Goal: Find contact information: Find contact information

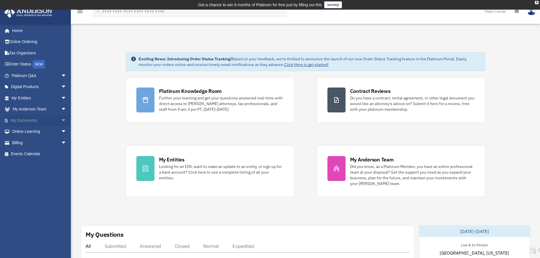
click at [61, 121] on span "arrow_drop_down" at bounding box center [66, 121] width 11 height 12
click at [33, 120] on link "My Documents arrow_drop_up" at bounding box center [39, 120] width 71 height 11
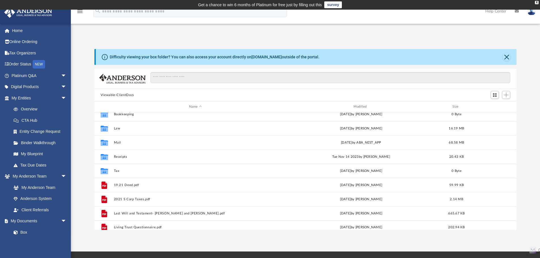
scroll to position [10, 0]
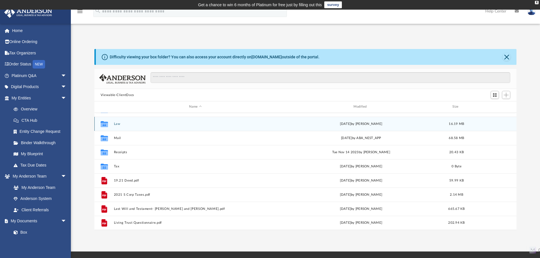
click at [126, 125] on button "Law" at bounding box center [195, 124] width 163 height 4
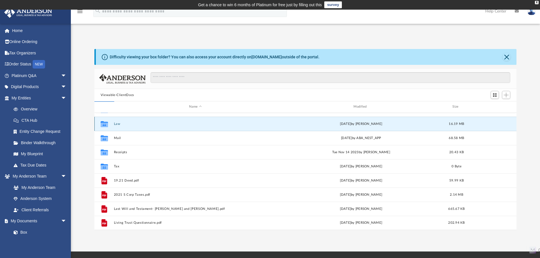
click at [126, 125] on button "Law" at bounding box center [195, 124] width 163 height 4
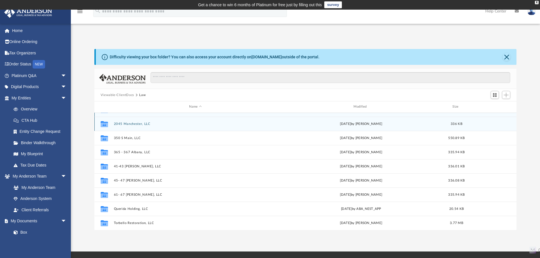
scroll to position [0, 0]
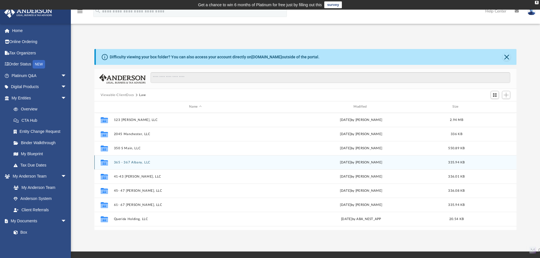
click at [132, 160] on div "Collaborated Folder 365 - 367 Albany, LLC [DATE] by [PERSON_NAME] 335.94 KB" at bounding box center [305, 162] width 422 height 14
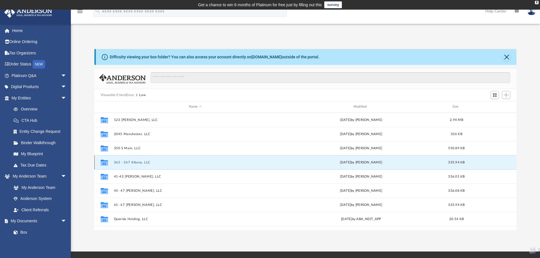
click at [132, 162] on button "365 - 367 Albany, LLC" at bounding box center [195, 163] width 163 height 4
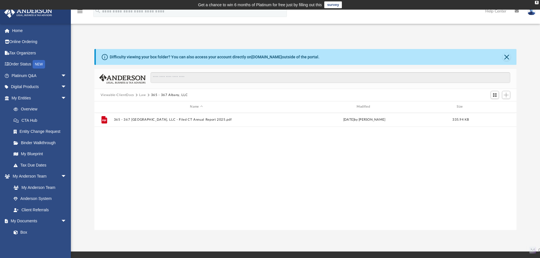
click at [132, 94] on button "Viewable-ClientDocs" at bounding box center [117, 95] width 33 height 5
click at [143, 95] on button "Law" at bounding box center [142, 95] width 7 height 5
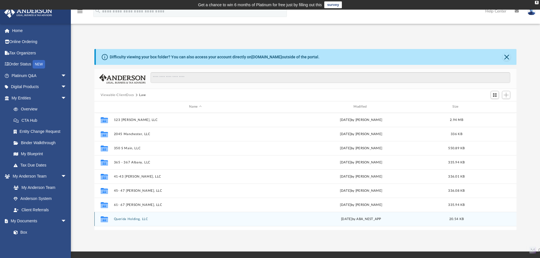
click at [124, 218] on button "Querida Holding, LLC" at bounding box center [195, 219] width 163 height 4
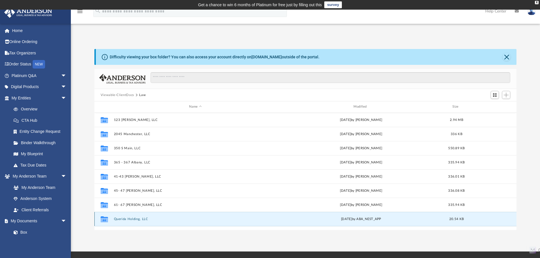
click at [124, 218] on button "Querida Holding, LLC" at bounding box center [195, 219] width 163 height 4
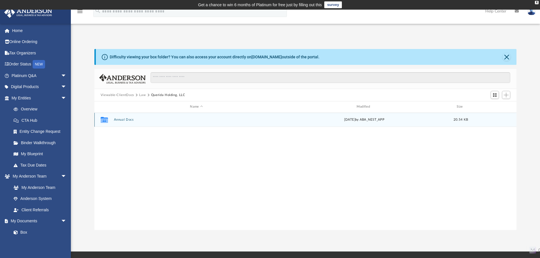
click at [134, 119] on button "Annual Docs" at bounding box center [196, 120] width 165 height 4
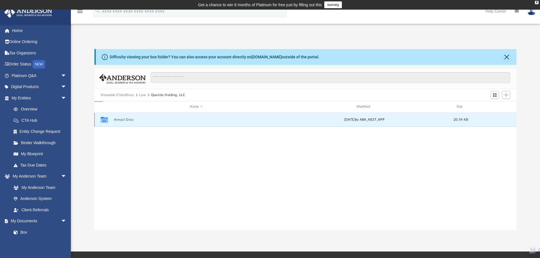
click at [134, 119] on button "Annual Docs" at bounding box center [196, 120] width 165 height 4
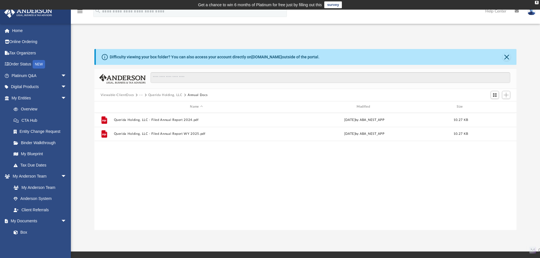
click at [154, 96] on button "Querida Holding, LLC" at bounding box center [165, 95] width 34 height 5
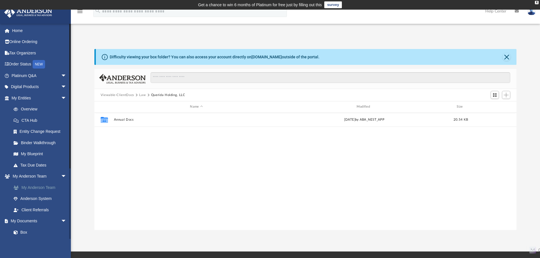
click at [29, 188] on link "My Anderson Team" at bounding box center [41, 187] width 67 height 11
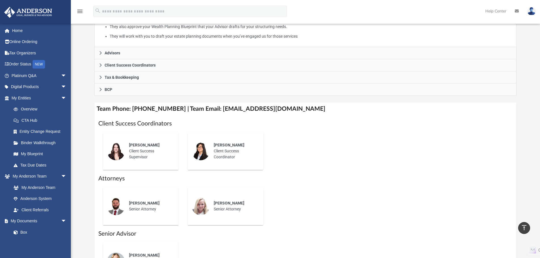
scroll to position [142, 0]
drag, startPoint x: 211, startPoint y: 109, endPoint x: 296, endPoint y: 110, distance: 84.7
click at [296, 110] on h4 "Team Phone: [PHONE_NUMBER] | Team Email: [EMAIL_ADDRESS][DOMAIN_NAME]" at bounding box center [305, 109] width 422 height 13
copy h4 "[EMAIL_ADDRESS][DOMAIN_NAME]"
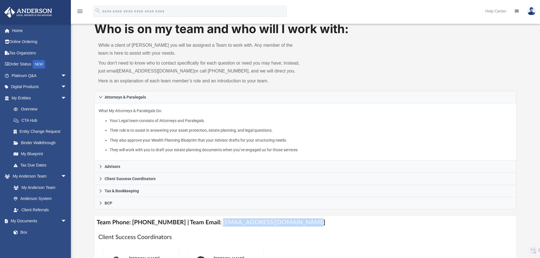
scroll to position [198, 0]
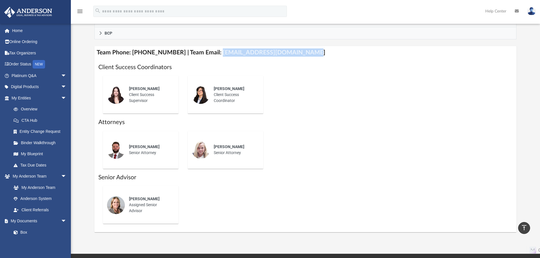
click at [314, 59] on h4 "Team Phone: [PHONE_NUMBER] | Team Email: [EMAIL_ADDRESS][DOMAIN_NAME]" at bounding box center [305, 52] width 422 height 13
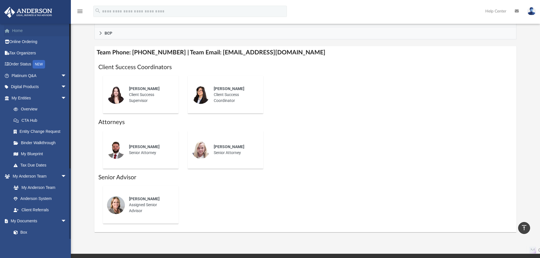
click at [29, 28] on link "Home" at bounding box center [39, 30] width 71 height 11
